Goal: Transaction & Acquisition: Purchase product/service

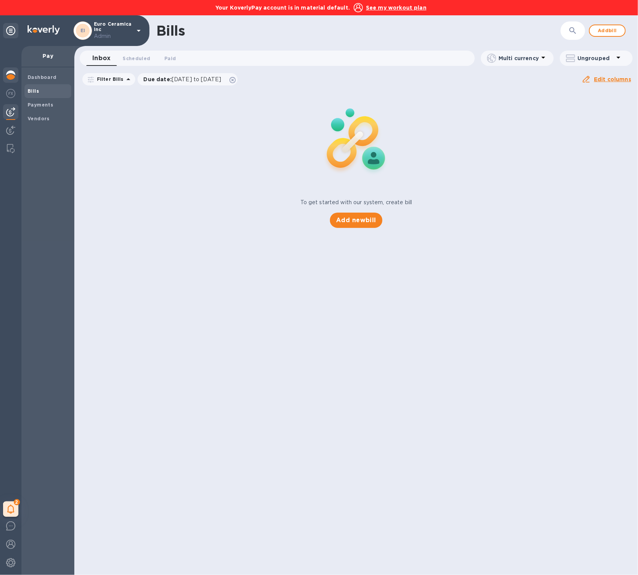
click at [13, 76] on img at bounding box center [10, 75] width 9 height 9
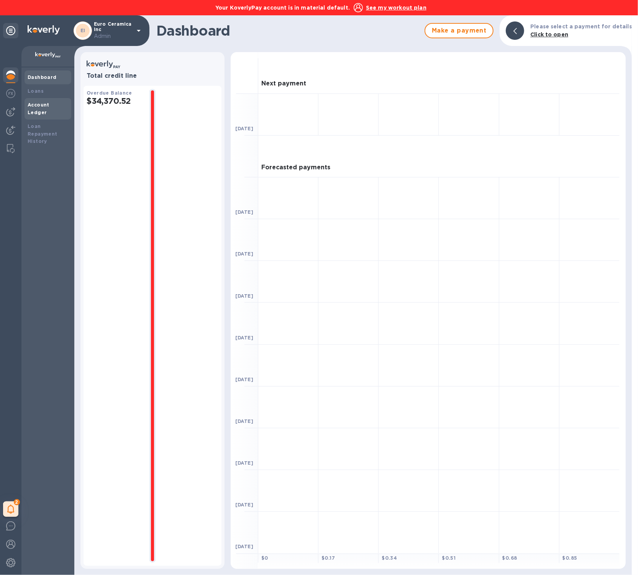
click at [49, 103] on b "Account Ledger" at bounding box center [39, 108] width 22 height 13
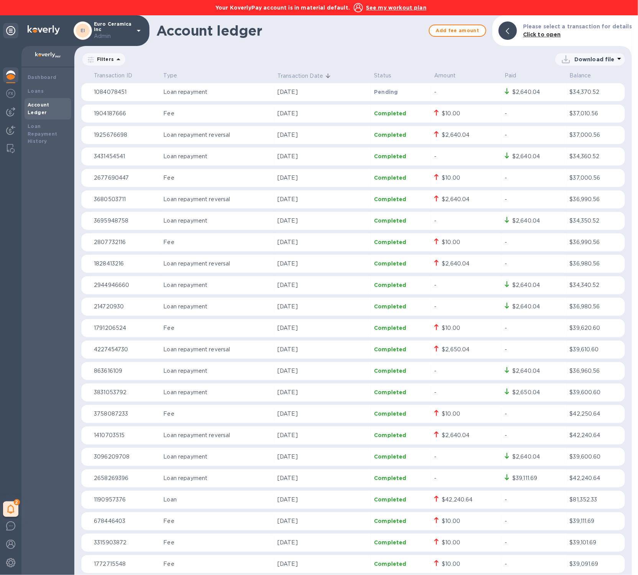
click at [377, 11] on u "See my workout plan" at bounding box center [396, 8] width 61 height 6
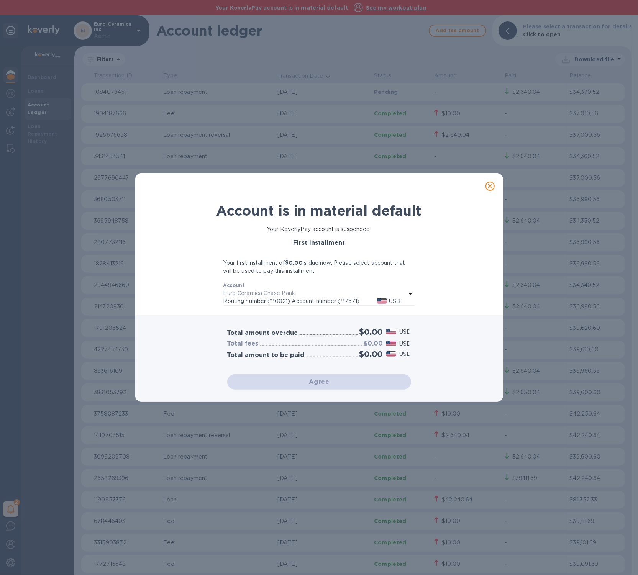
click at [377, 11] on div "Account is in material default Your KoverlyPay account is suspended. First inst…" at bounding box center [319, 287] width 638 height 575
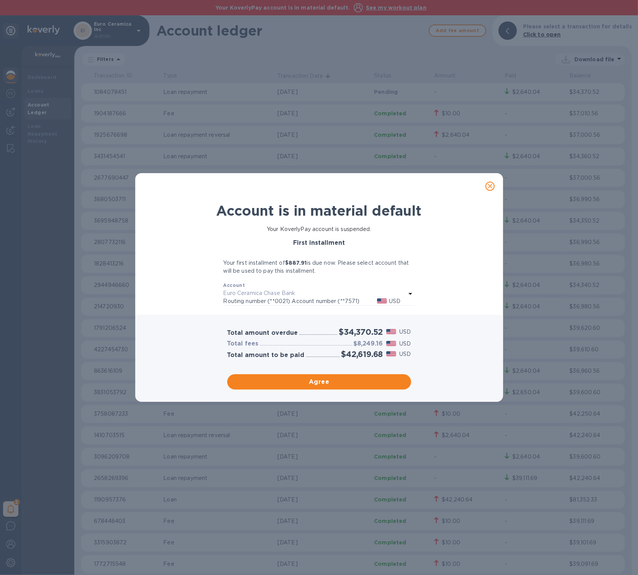
click at [491, 188] on icon "close" at bounding box center [491, 186] width 8 height 8
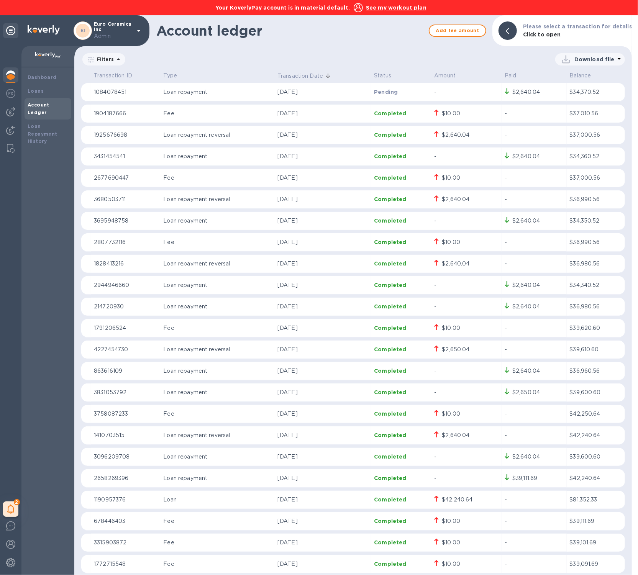
click at [15, 80] on div at bounding box center [10, 75] width 15 height 17
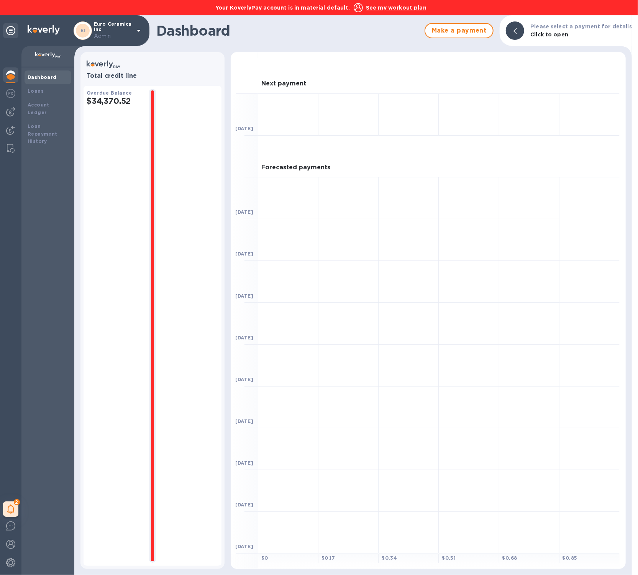
click at [13, 76] on img at bounding box center [10, 75] width 9 height 9
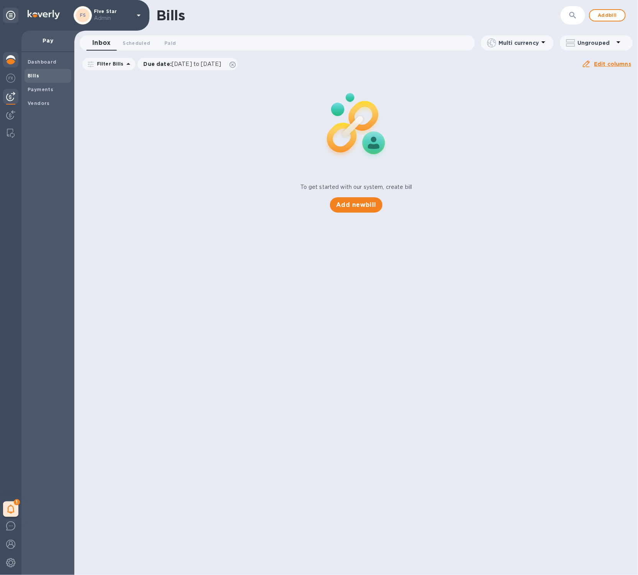
click at [14, 58] on img at bounding box center [10, 59] width 9 height 9
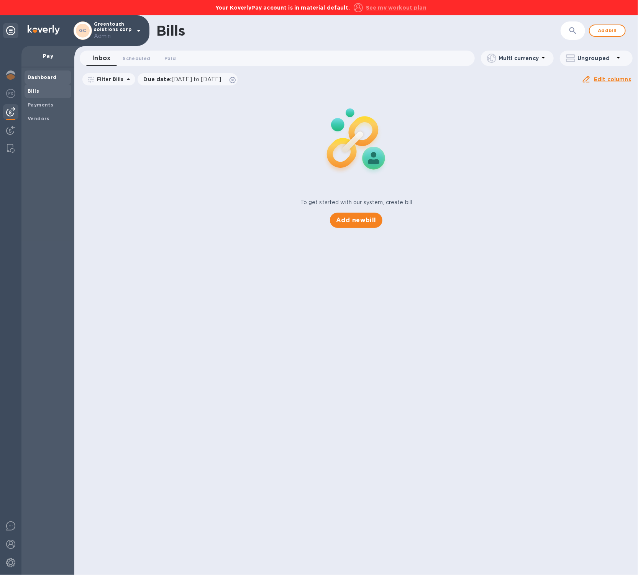
click at [47, 72] on div "Dashboard" at bounding box center [48, 78] width 47 height 14
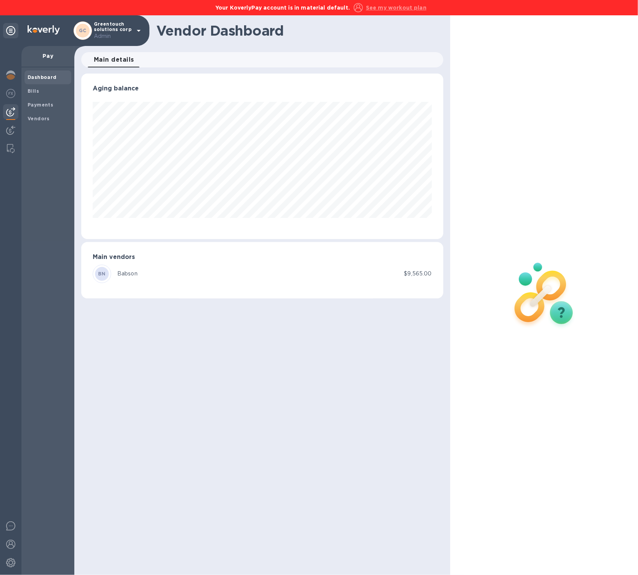
scroll to position [166, 362]
click at [6, 77] on img at bounding box center [10, 75] width 9 height 9
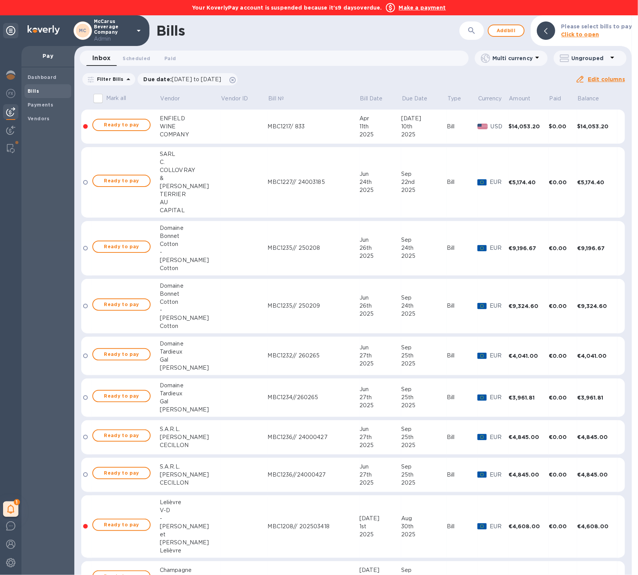
click at [431, 7] on b "Make a payment" at bounding box center [422, 8] width 47 height 6
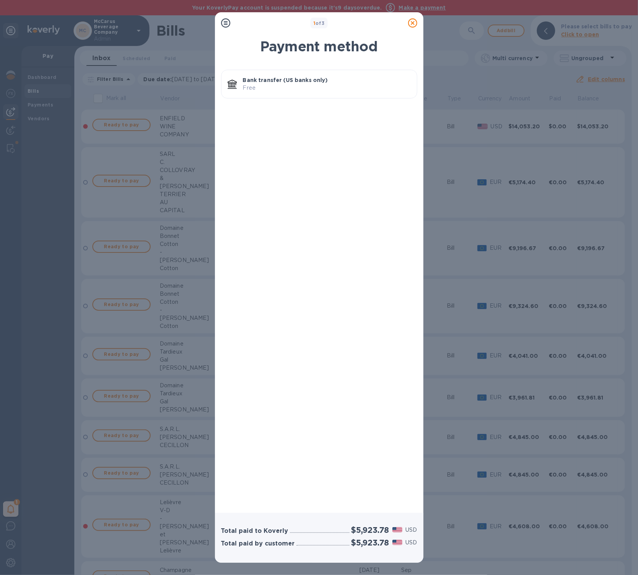
click at [350, 87] on p "Free" at bounding box center [327, 88] width 168 height 8
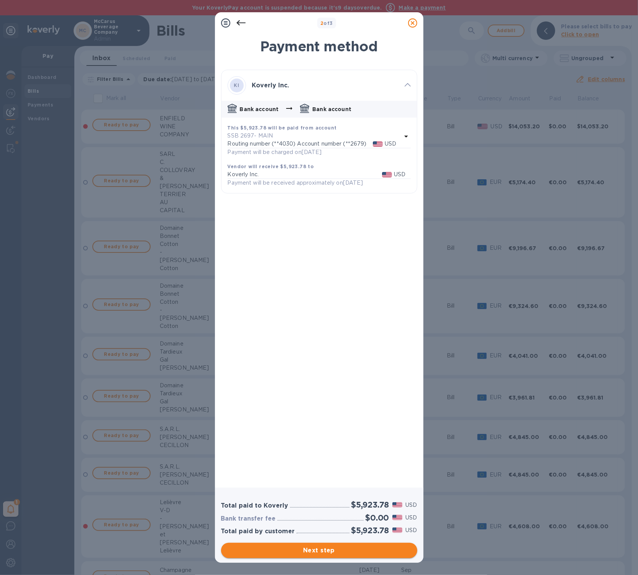
click at [351, 556] on button "Next step" at bounding box center [319, 550] width 196 height 15
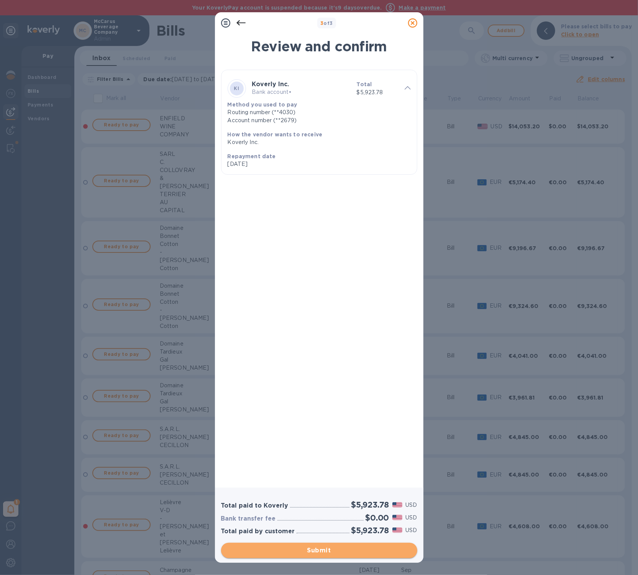
click at [351, 556] on button "Submit" at bounding box center [319, 550] width 196 height 15
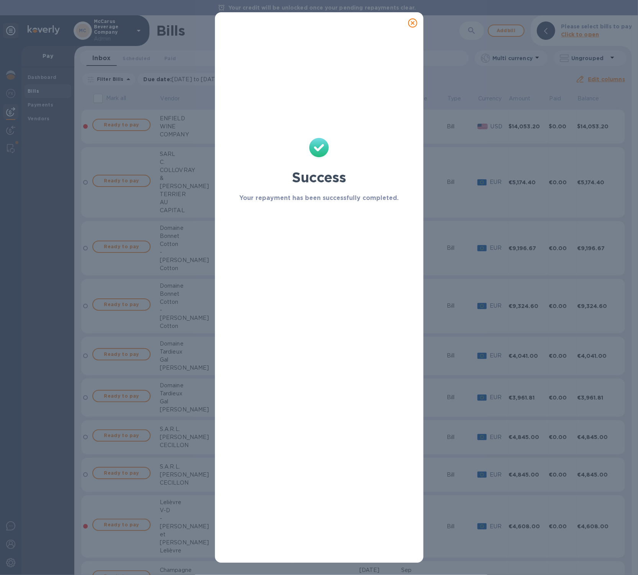
click at [417, 23] on icon at bounding box center [412, 22] width 9 height 9
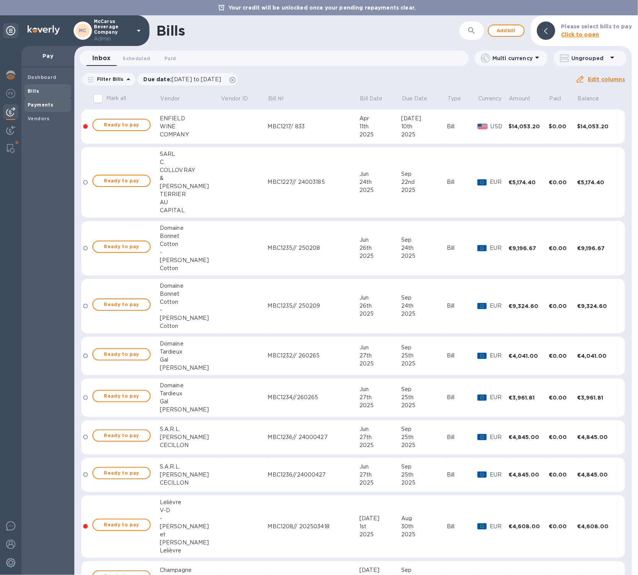
click at [48, 111] on div "Payments" at bounding box center [48, 105] width 47 height 14
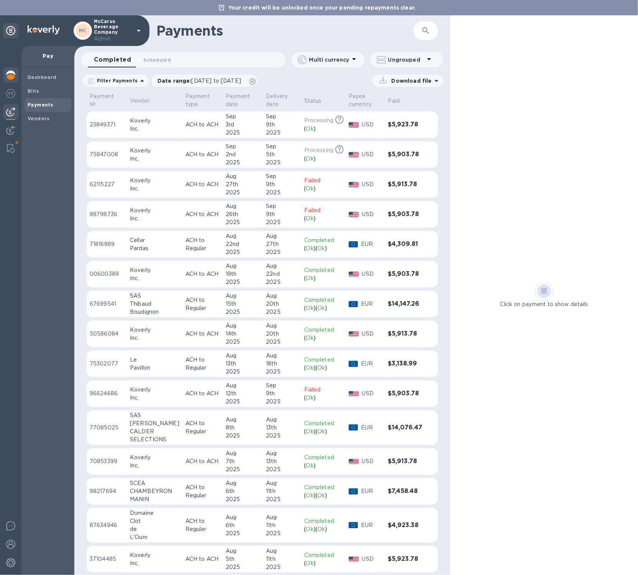
click at [12, 74] on img at bounding box center [10, 75] width 9 height 9
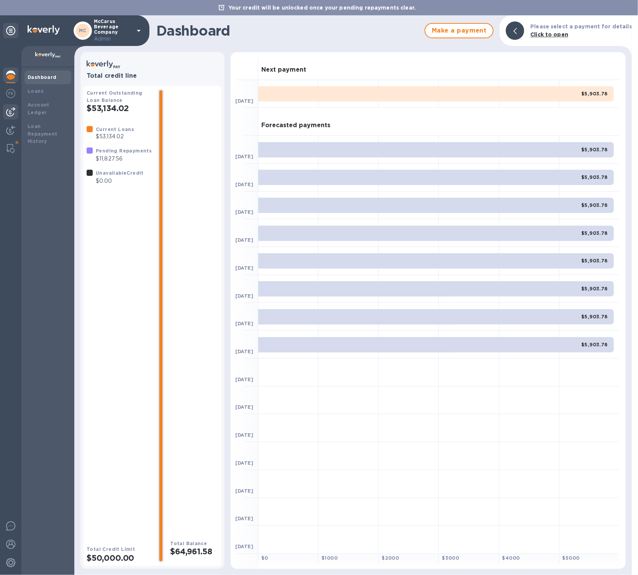
click at [10, 115] on img at bounding box center [10, 111] width 9 height 9
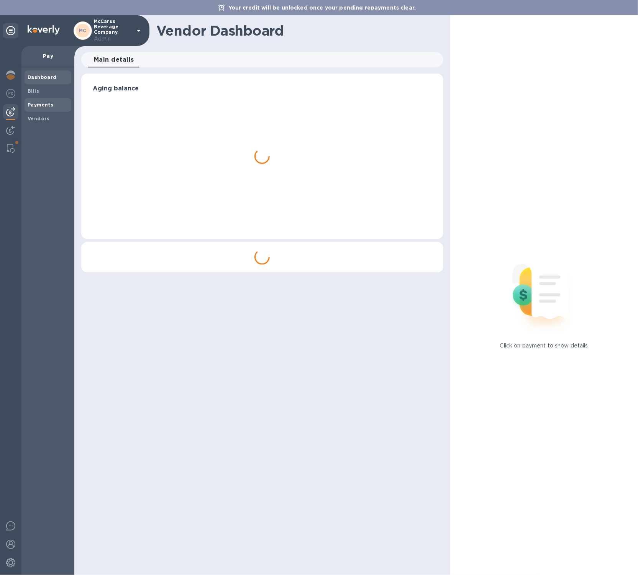
click at [51, 101] on span "Payments" at bounding box center [41, 105] width 26 height 8
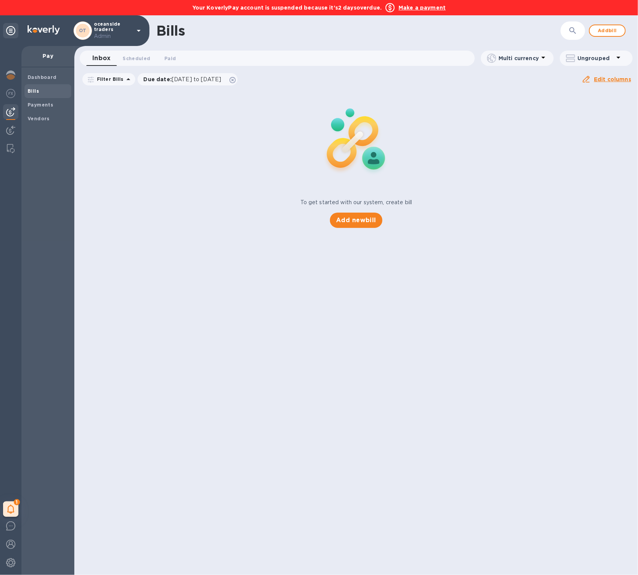
click at [435, 6] on b "Make a payment" at bounding box center [422, 8] width 47 height 6
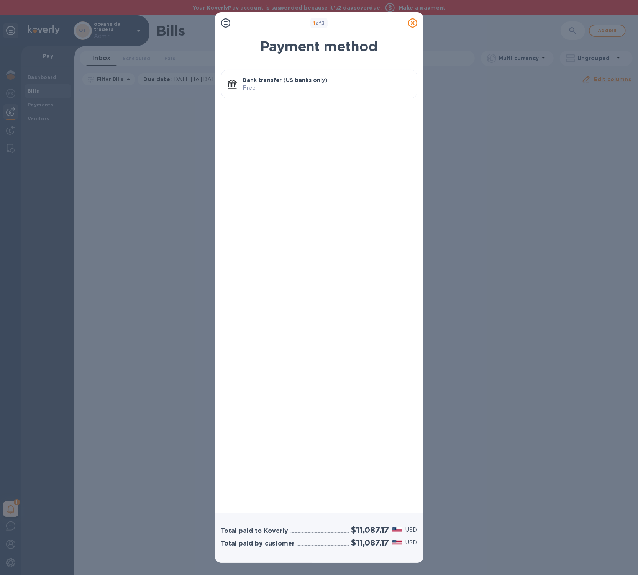
click at [415, 23] on icon at bounding box center [412, 22] width 9 height 9
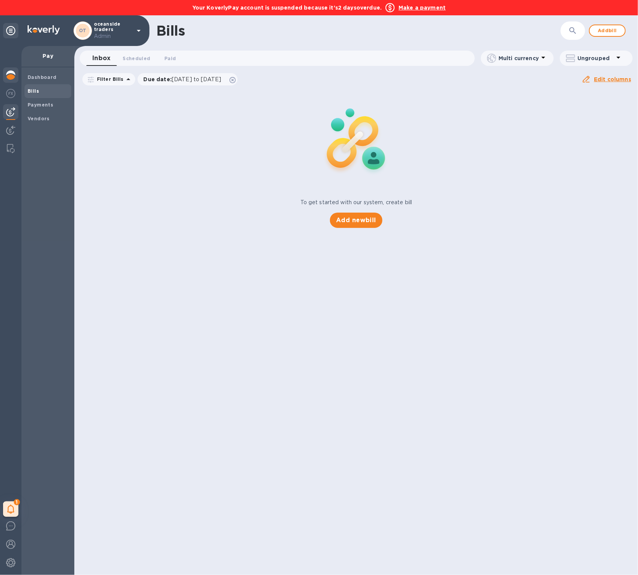
click at [7, 76] on img at bounding box center [10, 75] width 9 height 9
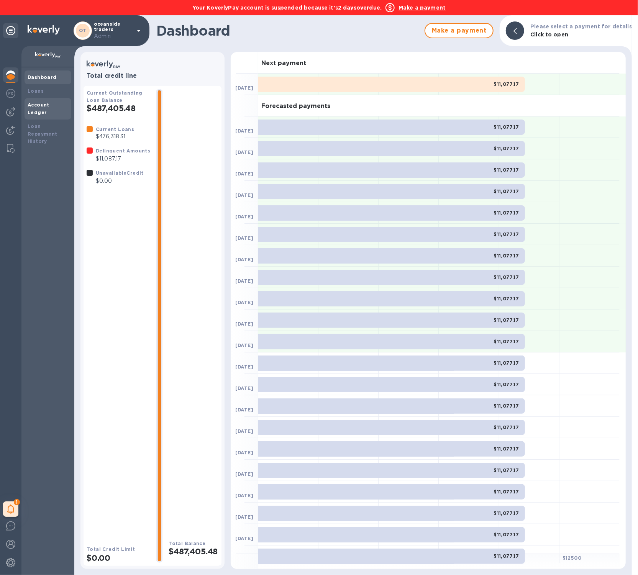
click at [43, 109] on div "Account Ledger" at bounding box center [48, 108] width 47 height 21
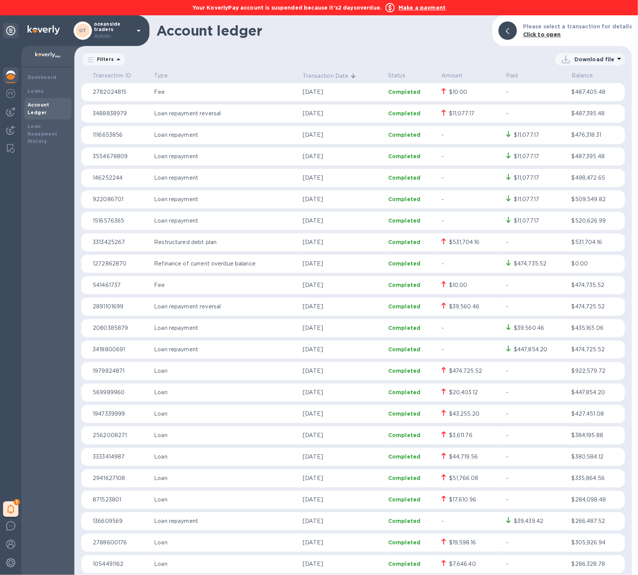
click at [429, 7] on b "Make a payment" at bounding box center [422, 8] width 47 height 6
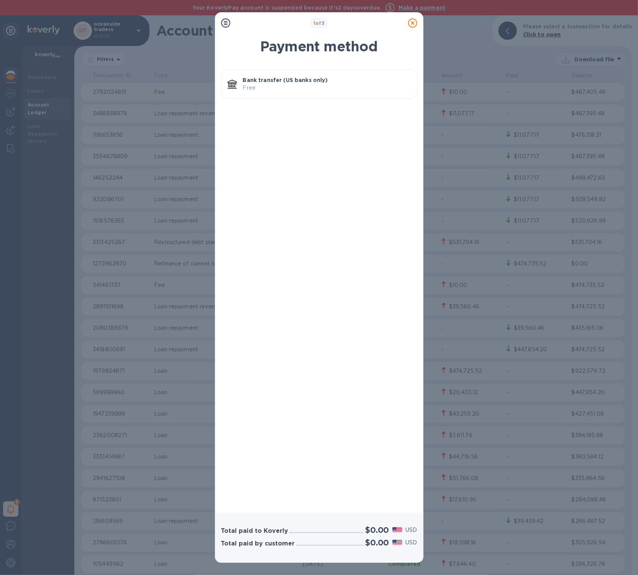
click at [283, 92] on p "Free" at bounding box center [327, 88] width 168 height 8
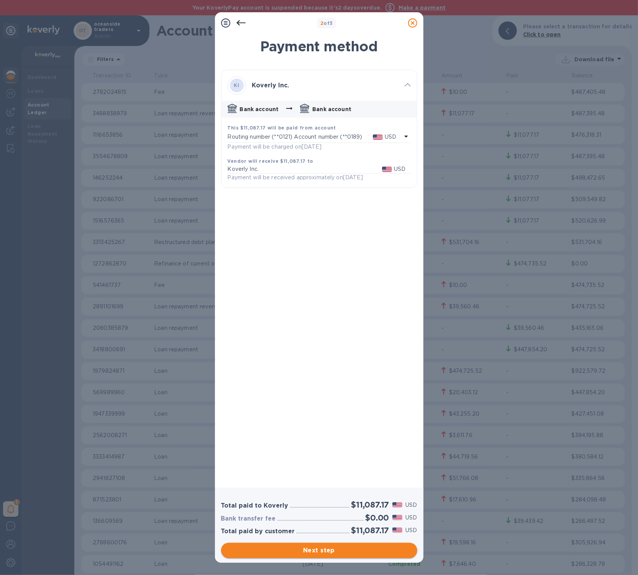
click at [307, 545] on button "Next step" at bounding box center [319, 550] width 196 height 15
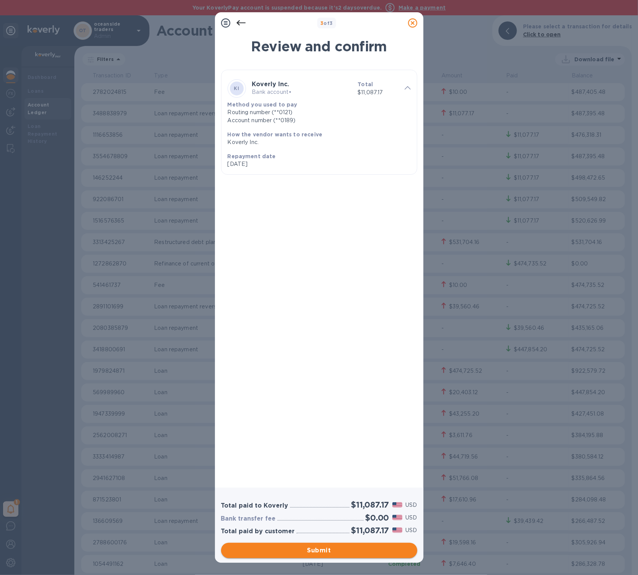
click at [307, 545] on button "Submit" at bounding box center [319, 550] width 196 height 15
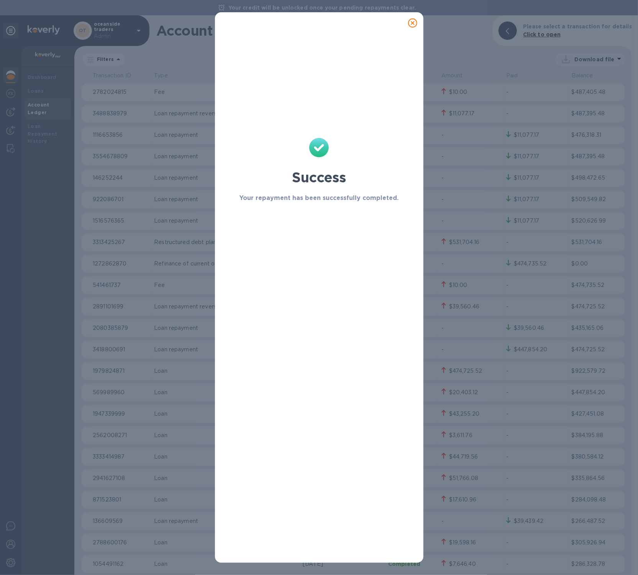
click at [415, 20] on icon at bounding box center [412, 22] width 9 height 9
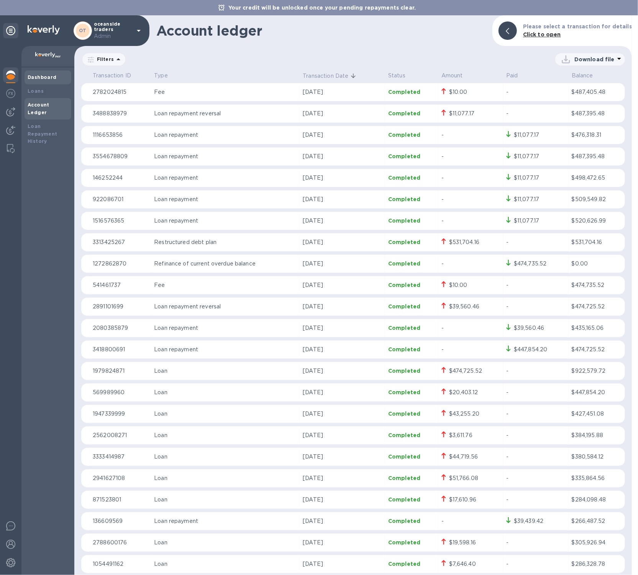
click at [46, 77] on b "Dashboard" at bounding box center [42, 77] width 29 height 6
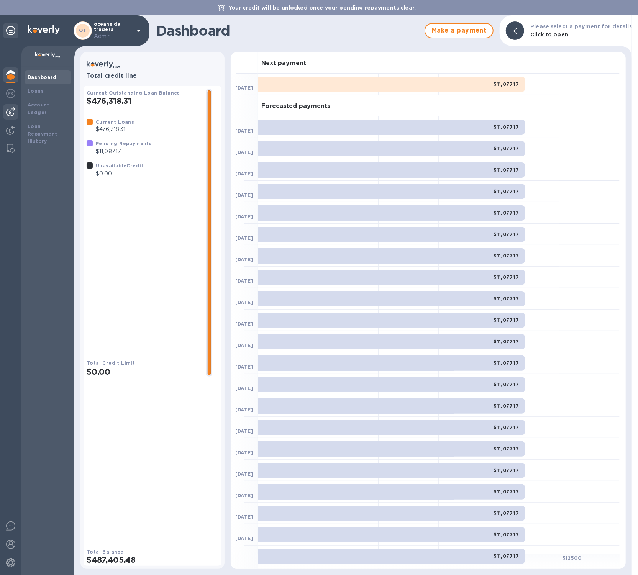
click at [12, 116] on img at bounding box center [10, 111] width 9 height 9
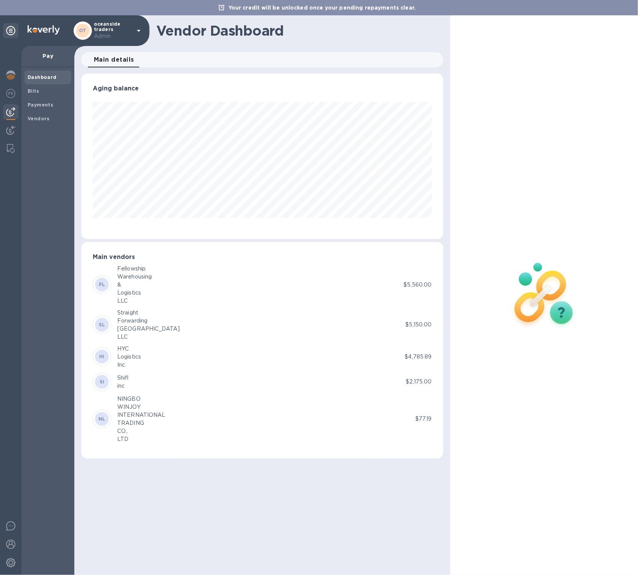
scroll to position [166, 362]
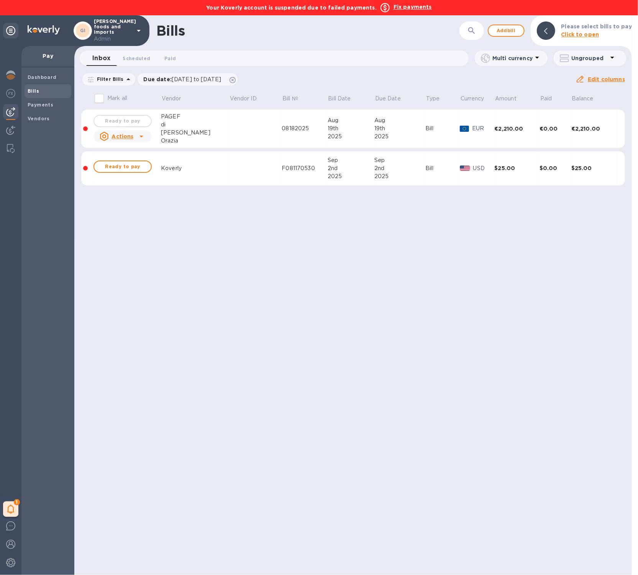
click at [411, 9] on b "Fix payments" at bounding box center [413, 7] width 38 height 6
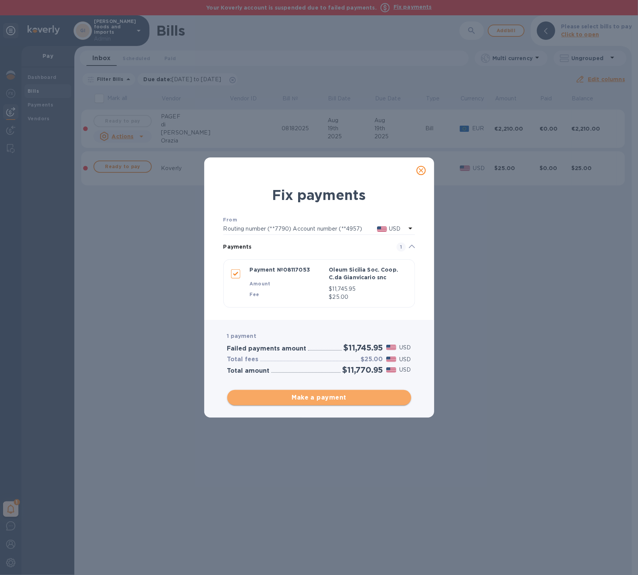
click at [380, 402] on span "Make a payment" at bounding box center [319, 397] width 172 height 9
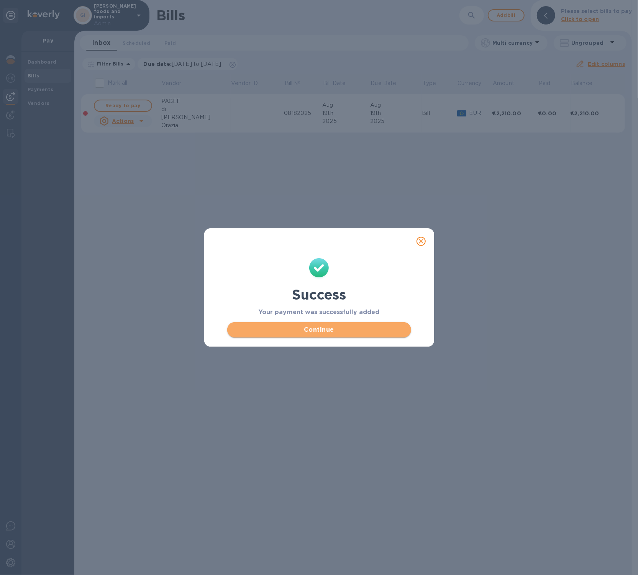
click at [357, 330] on span "Continue" at bounding box center [319, 329] width 172 height 9
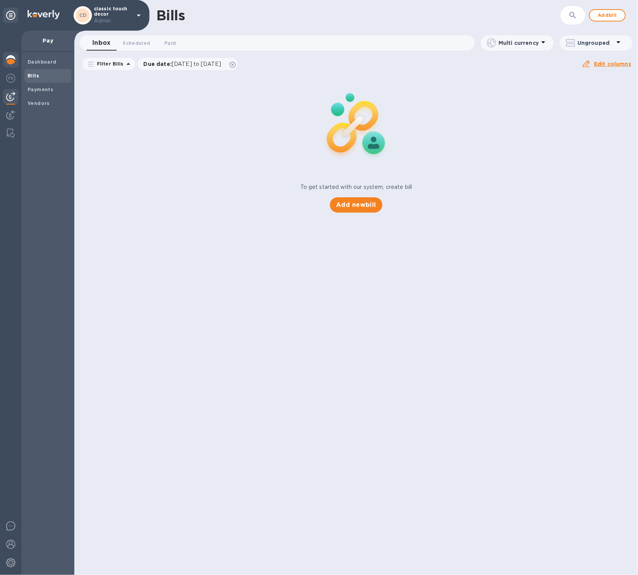
click at [13, 62] on img at bounding box center [10, 59] width 9 height 9
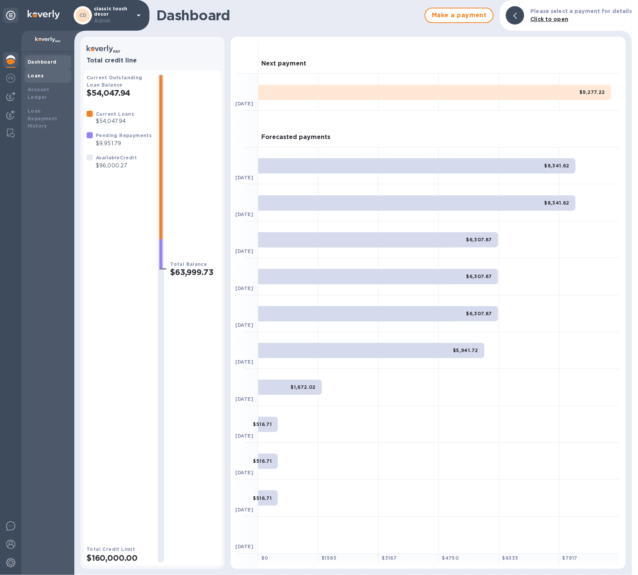
click at [38, 76] on b "Loans" at bounding box center [36, 76] width 16 height 6
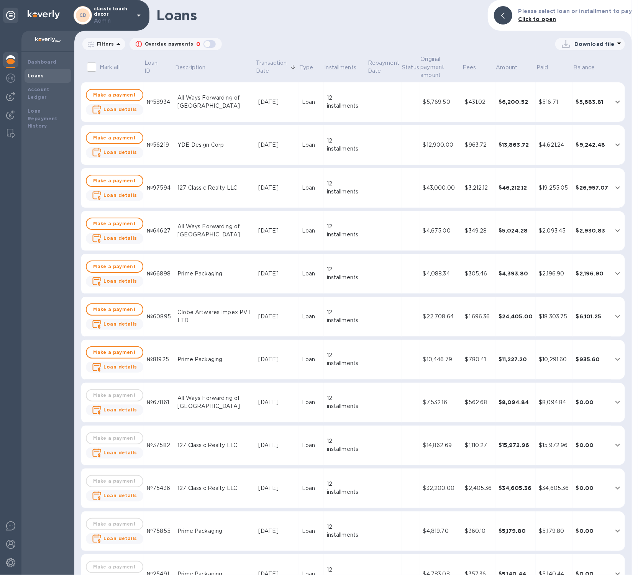
click at [118, 8] on p "classic touch decor Admin" at bounding box center [113, 15] width 38 height 19
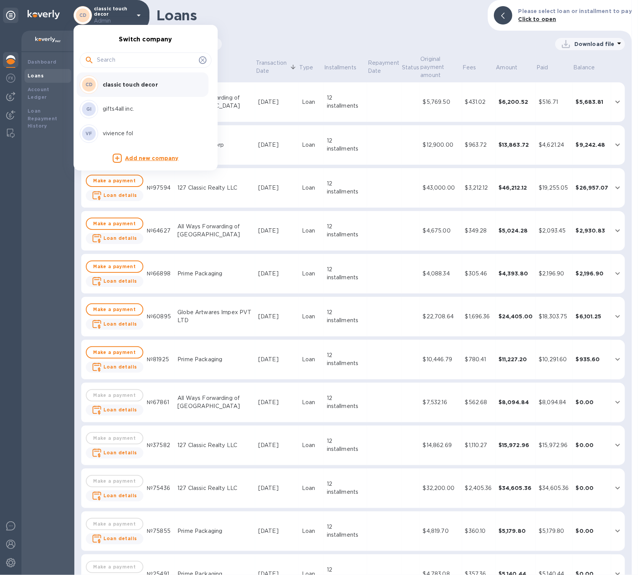
click at [142, 130] on p "vivience fol" at bounding box center [151, 134] width 97 height 8
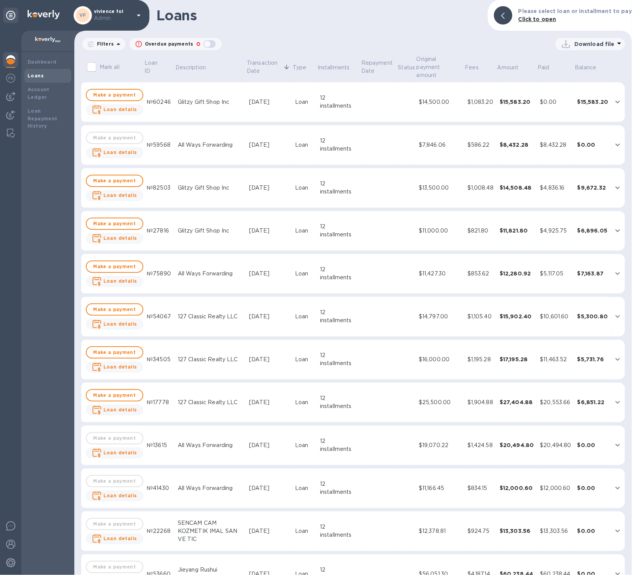
click at [223, 145] on div "All Ways Forwarding" at bounding box center [210, 145] width 65 height 8
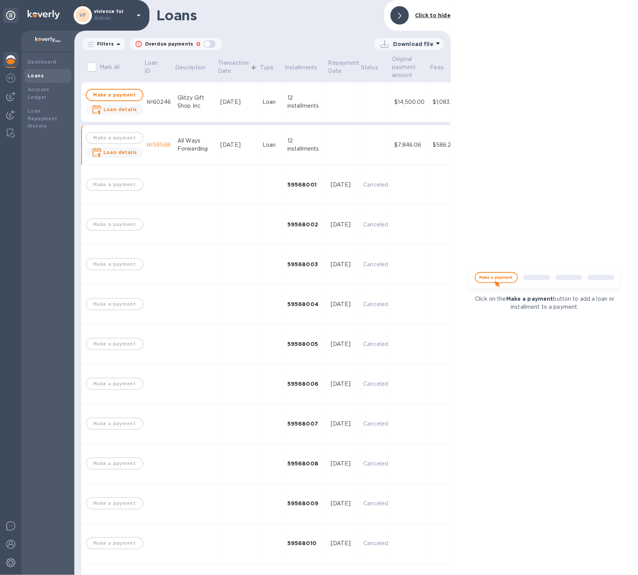
click at [223, 145] on div "Sep 1, 2025" at bounding box center [238, 145] width 36 height 8
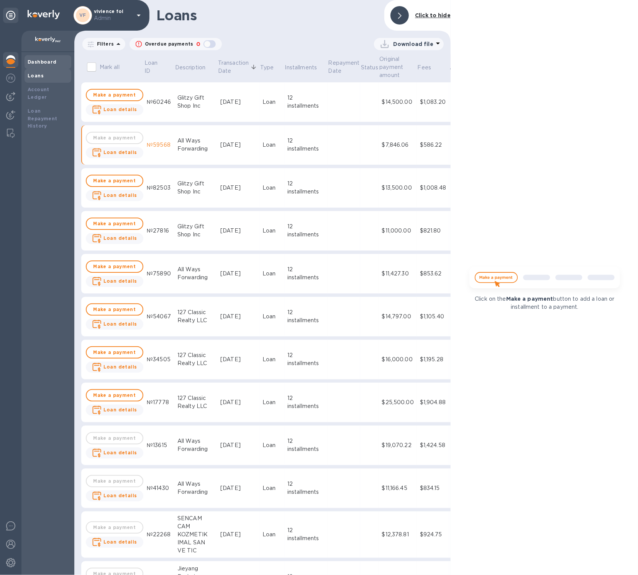
click at [44, 64] on div "Dashboard" at bounding box center [48, 62] width 41 height 8
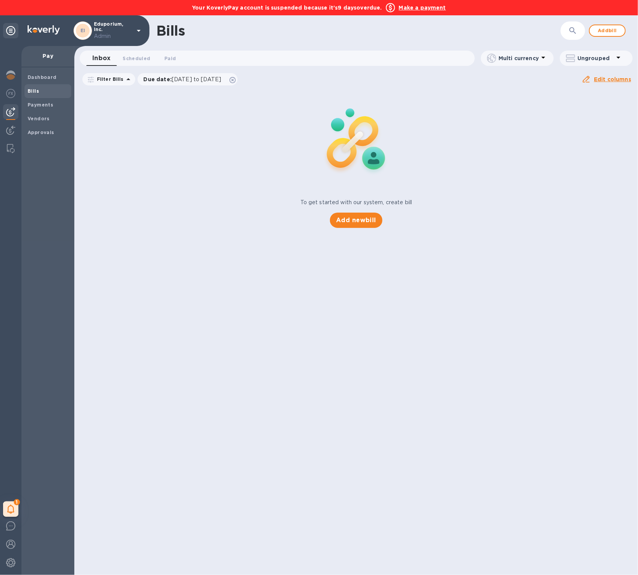
click at [412, 9] on b "Make a payment" at bounding box center [422, 8] width 47 height 6
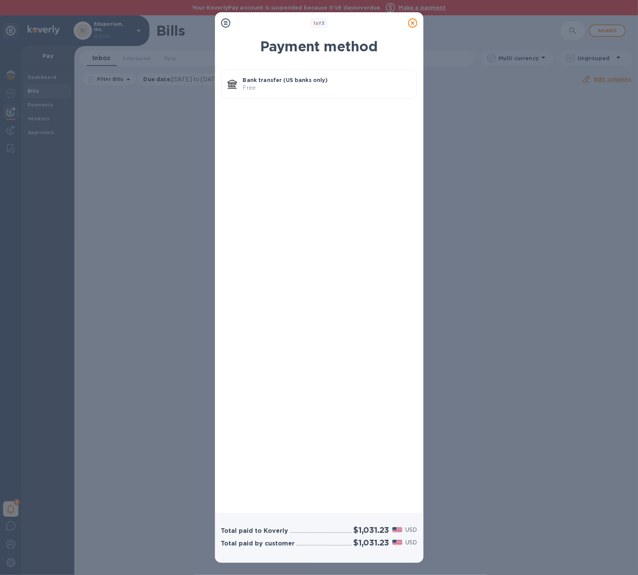
click at [350, 101] on div "Payment method Bank transfer (US banks only) Free" at bounding box center [319, 271] width 209 height 484
click at [349, 90] on p "Free" at bounding box center [327, 88] width 168 height 8
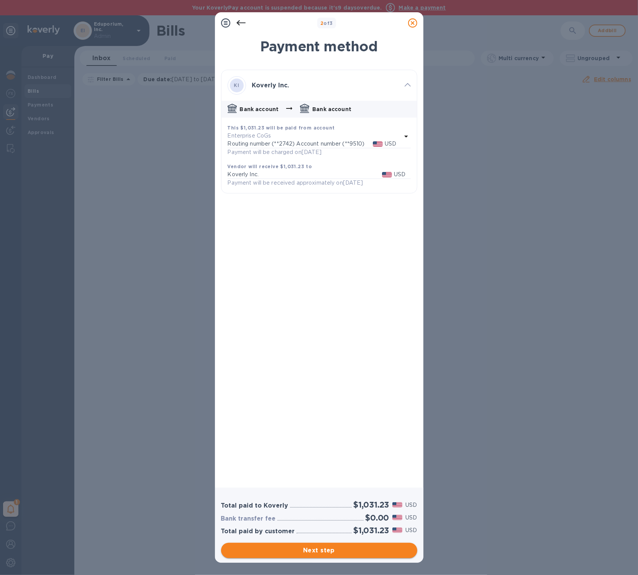
click at [350, 545] on button "Next step" at bounding box center [319, 550] width 196 height 15
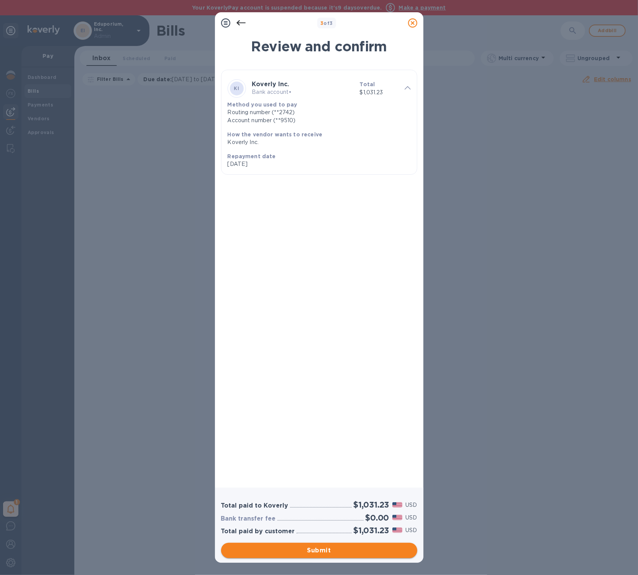
click at [349, 546] on button "Submit" at bounding box center [319, 550] width 196 height 15
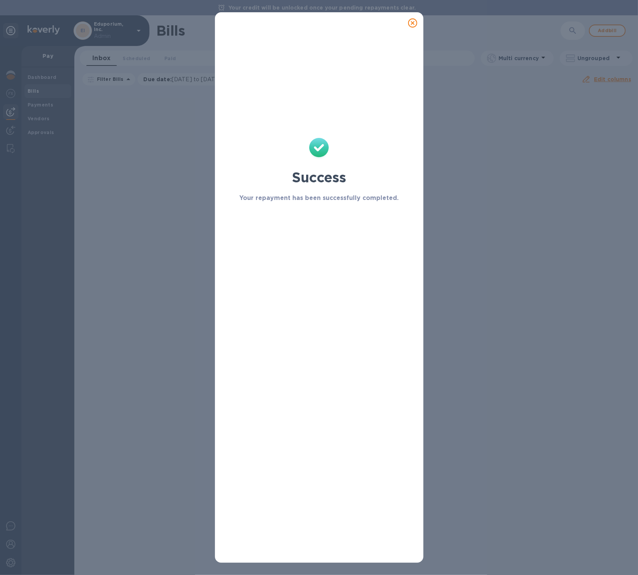
click at [414, 24] on icon at bounding box center [412, 22] width 9 height 9
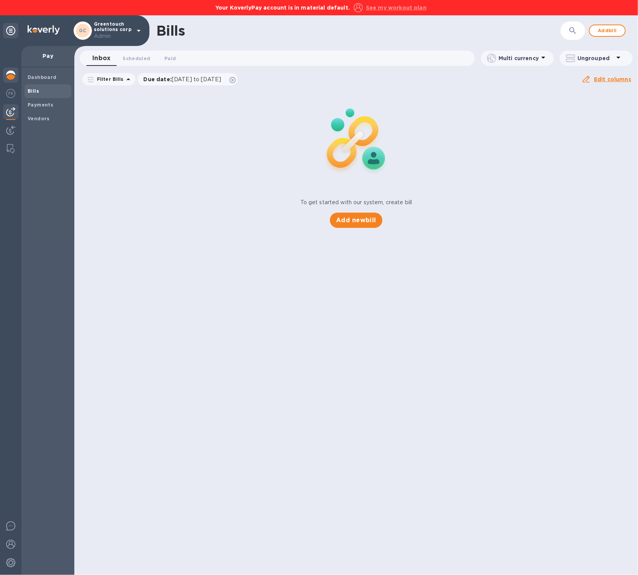
click at [10, 78] on img at bounding box center [10, 75] width 9 height 9
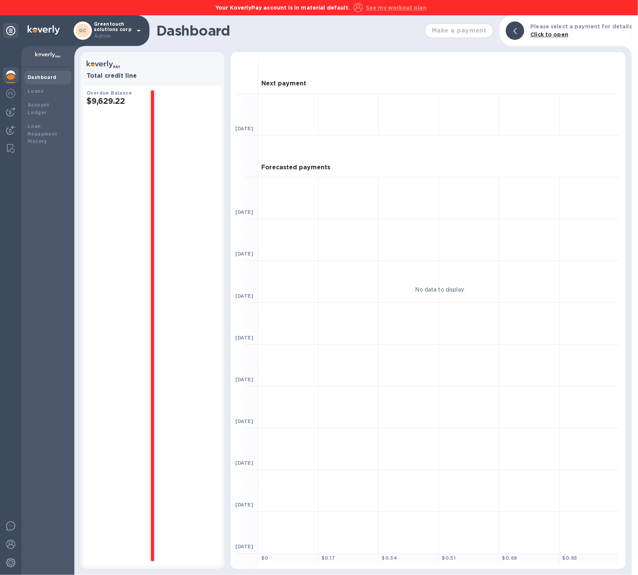
click at [386, 12] on div "See my workout plan" at bounding box center [390, 7] width 73 height 9
drag, startPoint x: 133, startPoint y: 104, endPoint x: 84, endPoint y: 97, distance: 50.3
click at [83, 97] on div "Total credit line Overdue Balance $9,629.22" at bounding box center [153, 310] width 144 height 517
